Goal: Task Accomplishment & Management: Manage account settings

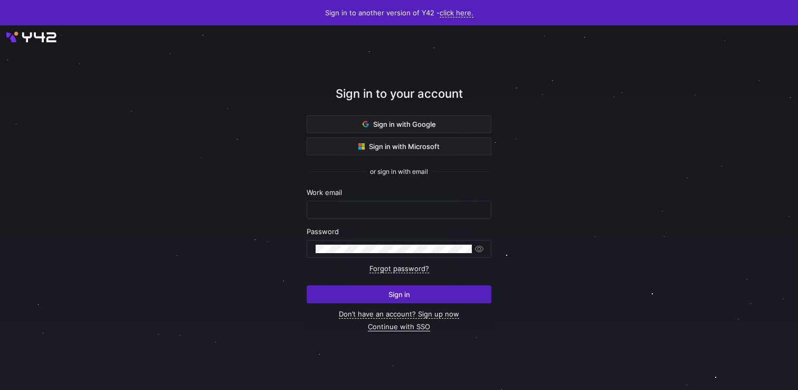
click at [407, 326] on link "Continue with SSO" at bounding box center [399, 326] width 62 height 9
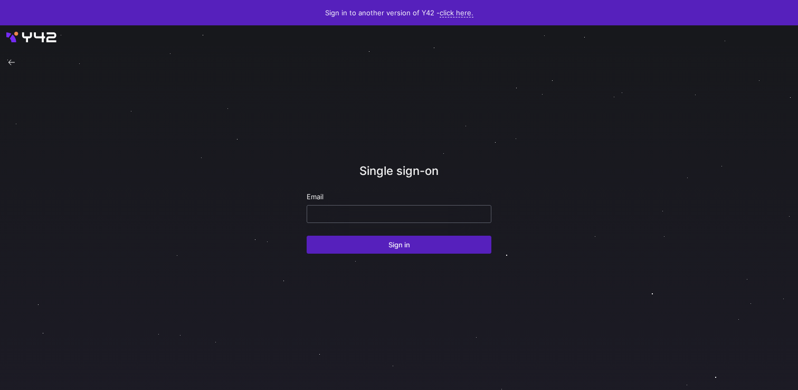
click at [404, 217] on input "email" at bounding box center [399, 214] width 167 height 8
paste input "[EMAIL_ADDRESS][DOMAIN_NAME]"
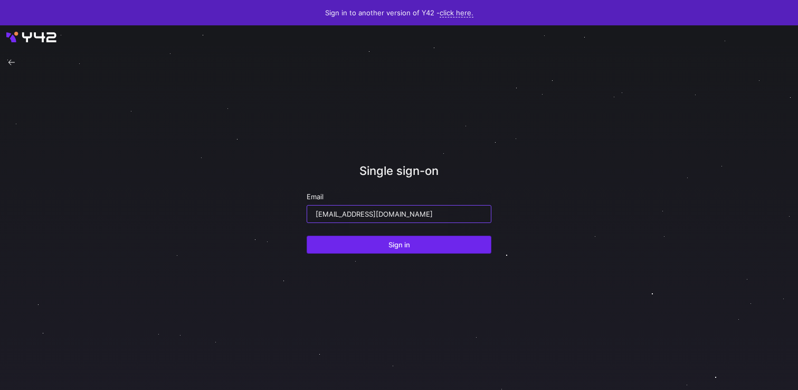
type input "[EMAIL_ADDRESS][DOMAIN_NAME]"
click at [398, 242] on span "Sign in" at bounding box center [400, 244] width 22 height 8
